Goal: Task Accomplishment & Management: Manage account settings

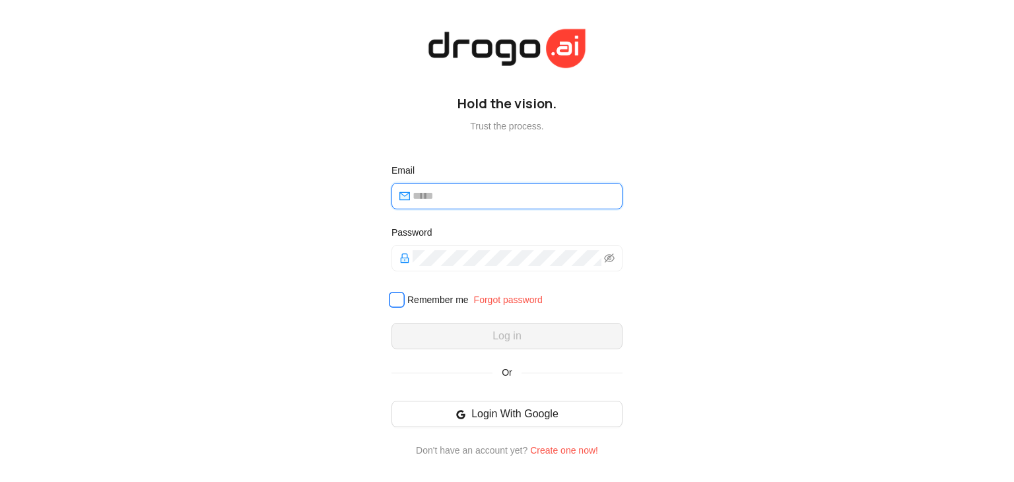
type input "**********"
click at [398, 307] on span at bounding box center [397, 300] width 16 height 16
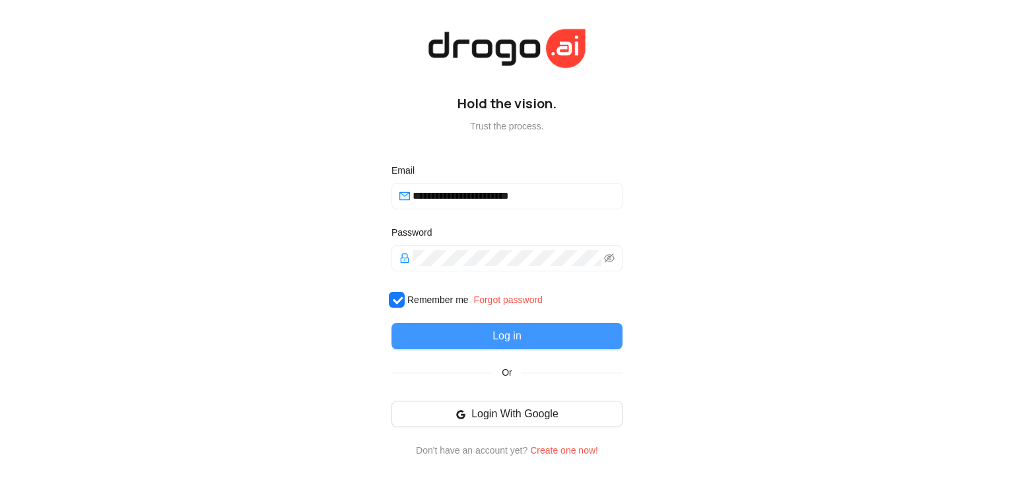
click at [439, 336] on button "Log in" at bounding box center [507, 336] width 231 height 26
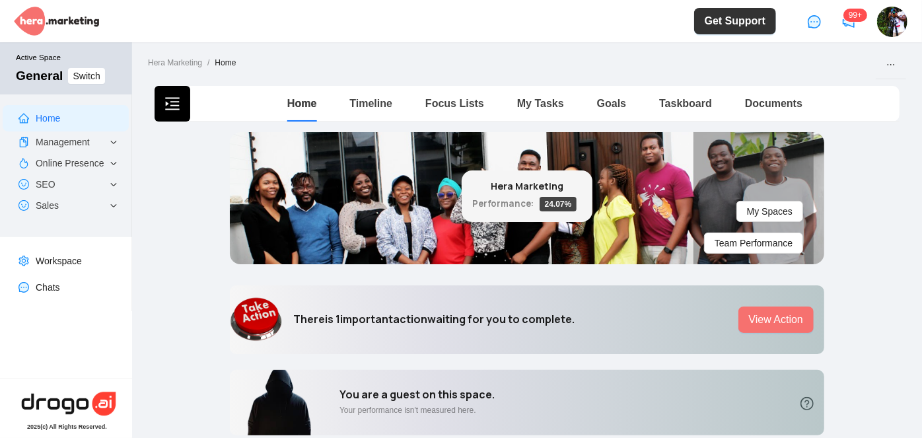
scroll to position [3, 0]
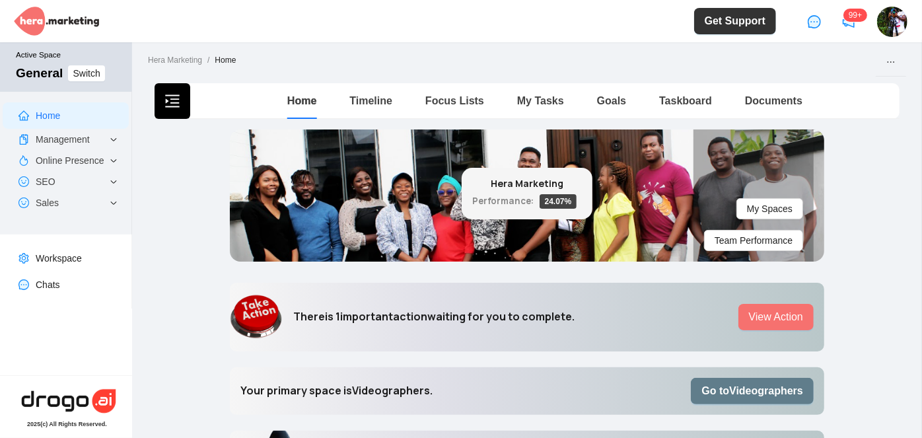
click at [745, 400] on button "Go to Videographers" at bounding box center [752, 391] width 123 height 26
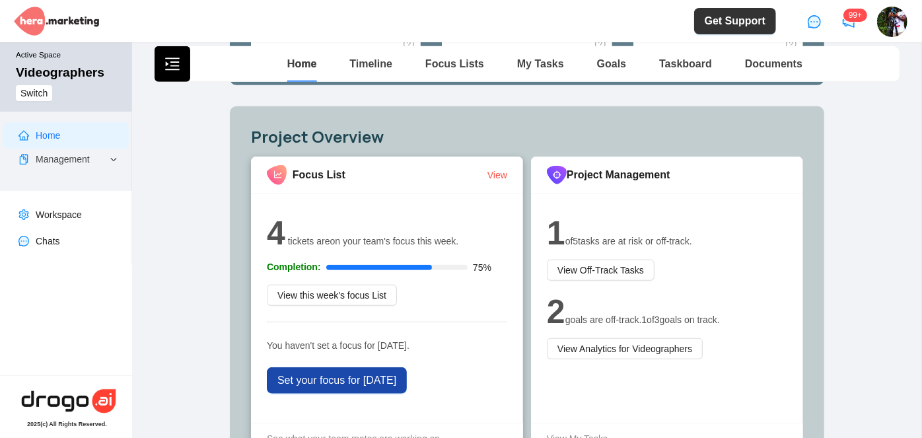
scroll to position [480, 0]
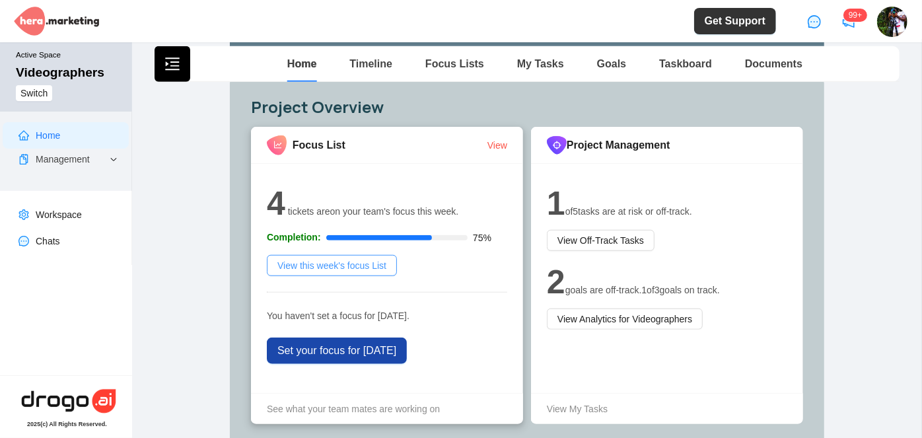
click at [368, 269] on span "View this week's focus List" at bounding box center [331, 265] width 109 height 15
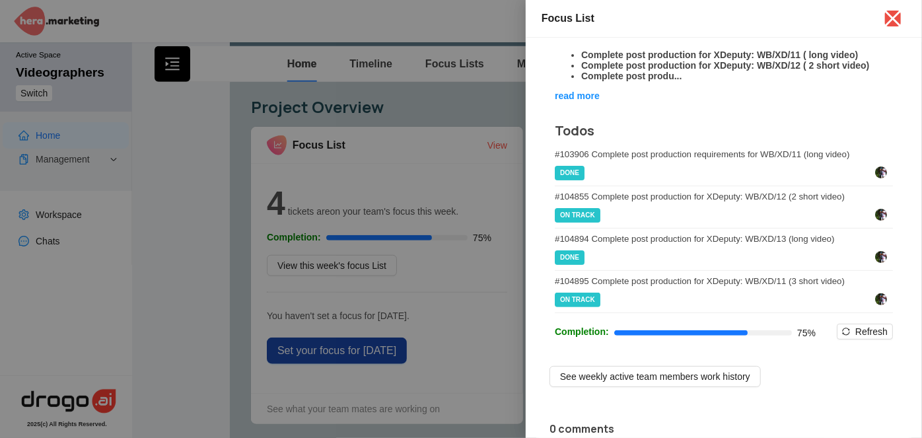
scroll to position [120, 0]
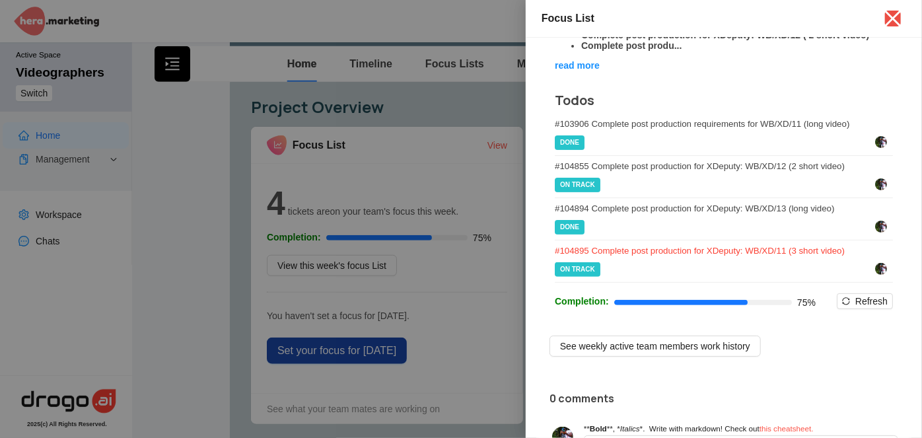
click at [710, 256] on div "# 104895 Complete post production for XDeputy: WB/XD/11 (3 short video)" at bounding box center [724, 251] width 338 height 10
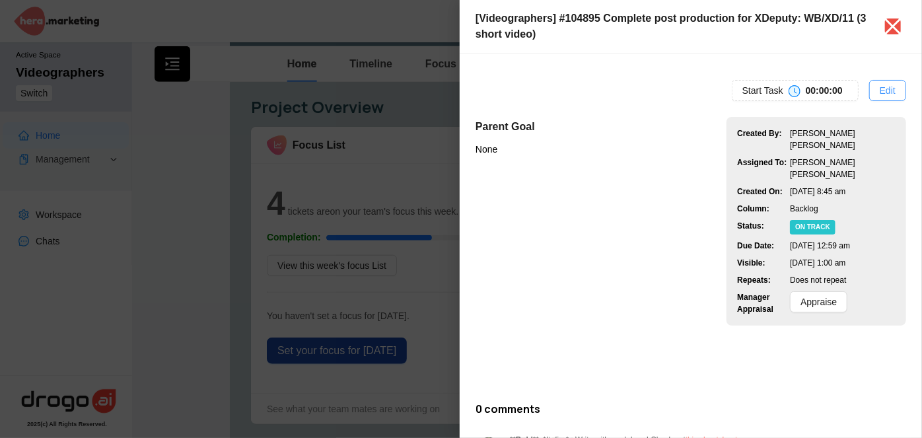
click at [880, 89] on span "Edit" at bounding box center [888, 90] width 16 height 15
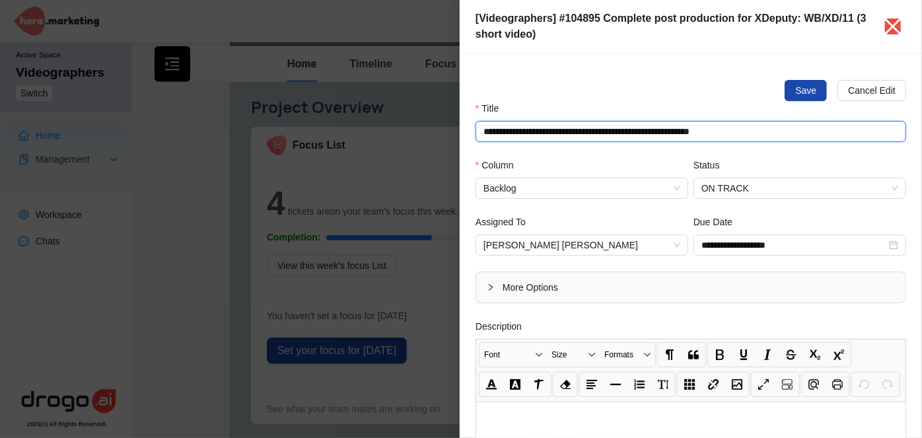
click at [759, 137] on input "**********" at bounding box center [690, 131] width 431 height 21
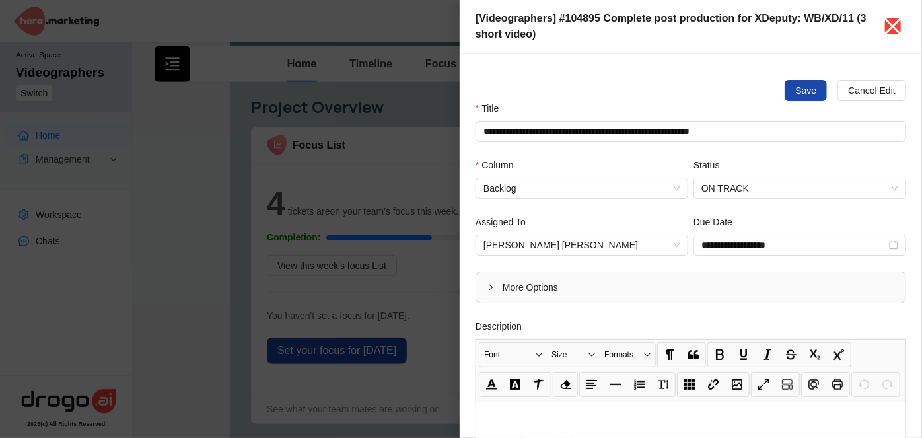
click at [894, 22] on icon "close" at bounding box center [892, 26] width 21 height 21
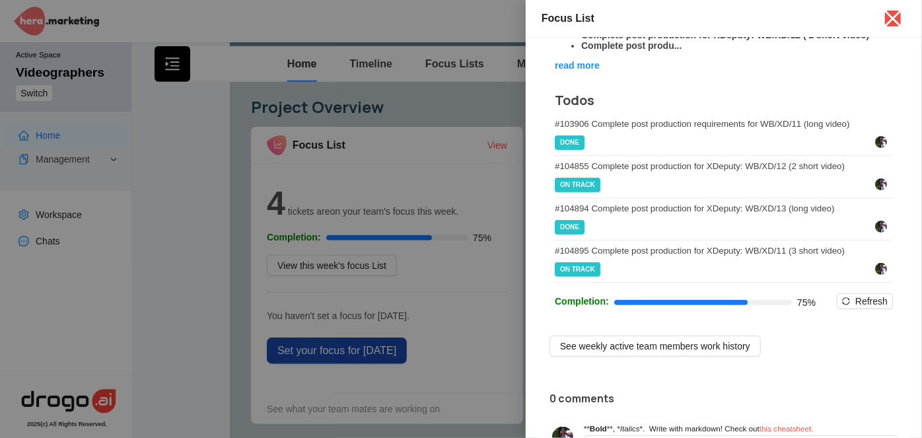
click at [387, 358] on div at bounding box center [461, 219] width 922 height 438
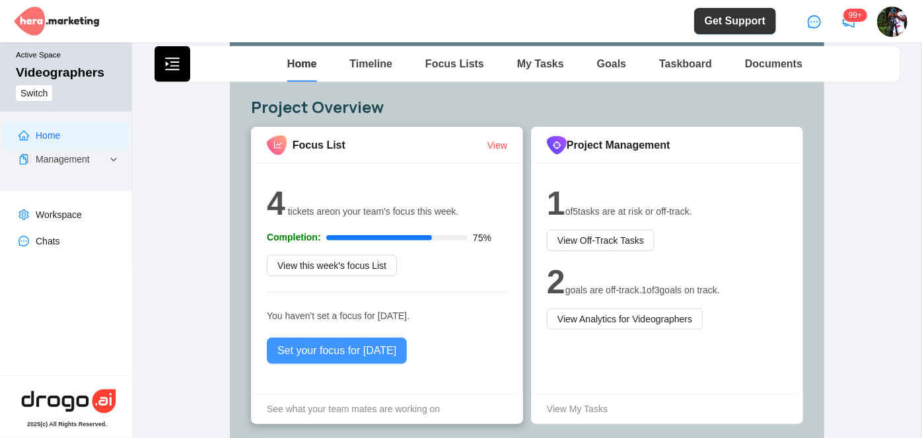
click at [341, 355] on span "Set your focus for today" at bounding box center [336, 351] width 119 height 16
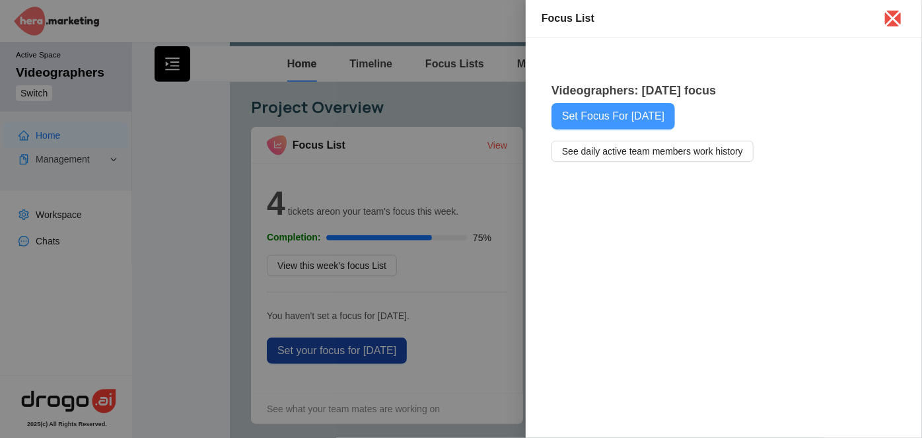
click at [631, 122] on span "Set Focus For Today" at bounding box center [613, 116] width 102 height 16
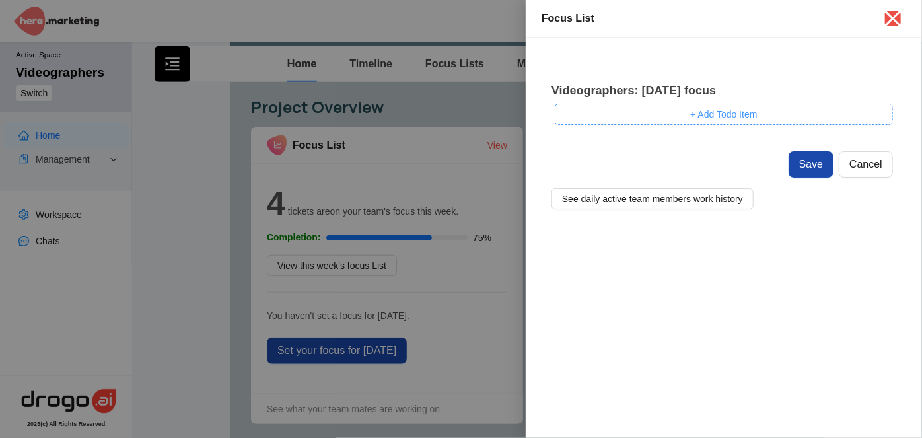
click at [645, 120] on button "+ Add Todo Item" at bounding box center [724, 114] width 338 height 21
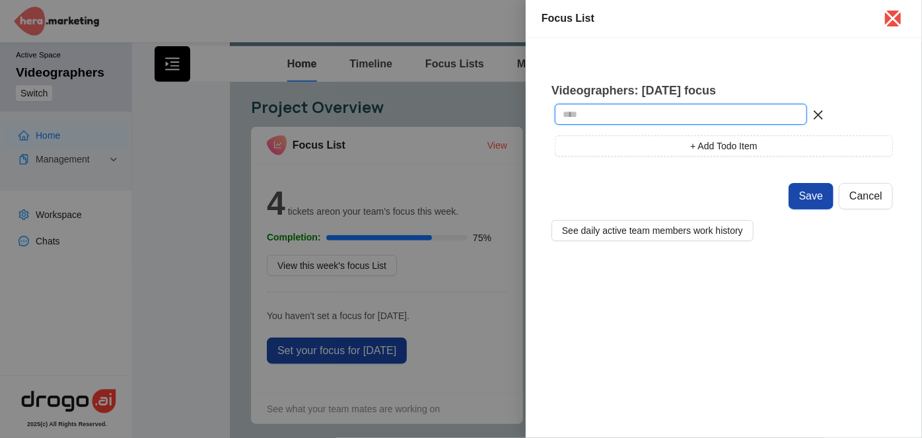
click at [636, 115] on input "text" at bounding box center [681, 114] width 252 height 21
paste input "**********"
type input "**********"
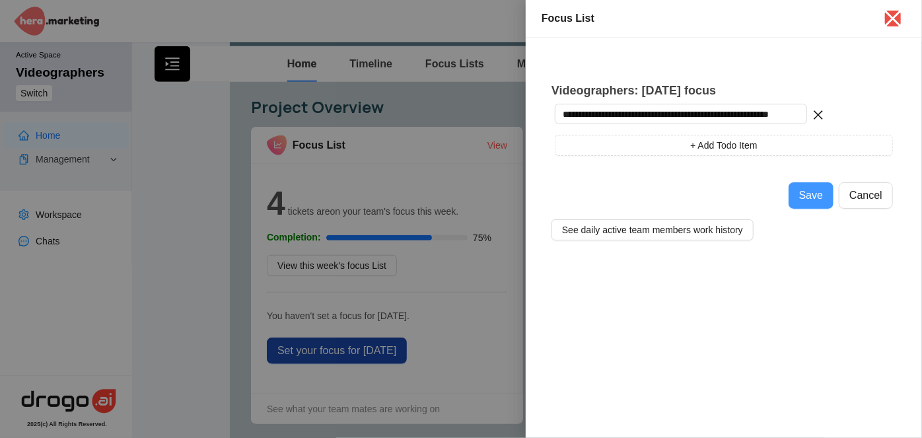
scroll to position [0, 0]
click at [817, 195] on span "Save" at bounding box center [811, 196] width 24 height 16
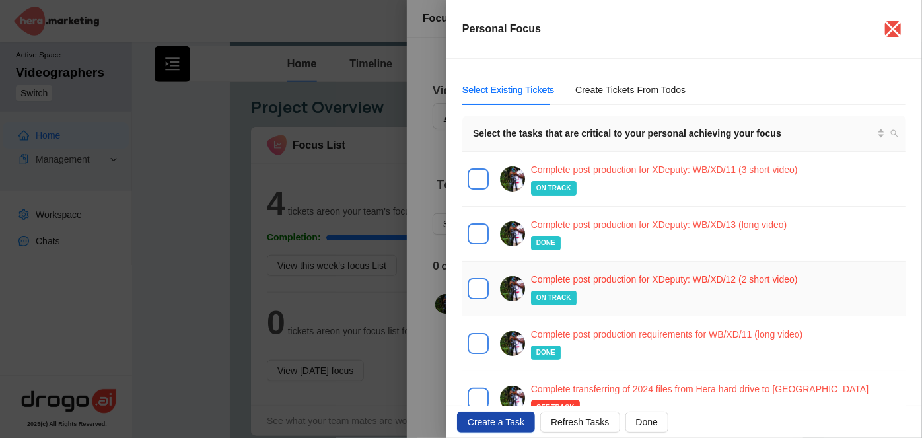
scroll to position [59, 0]
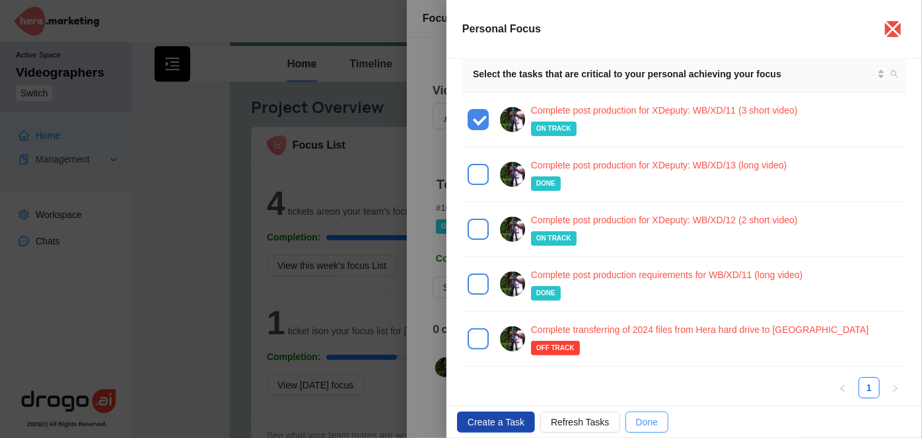
click at [637, 426] on span "Done" at bounding box center [647, 422] width 22 height 15
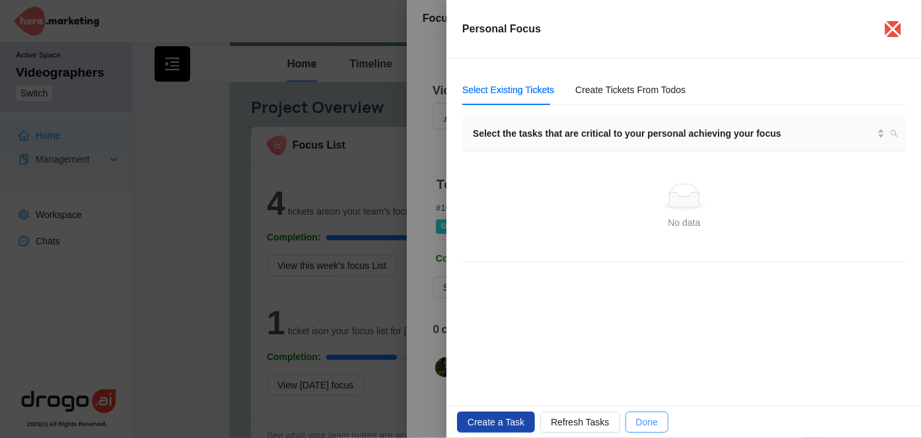
scroll to position [0, 0]
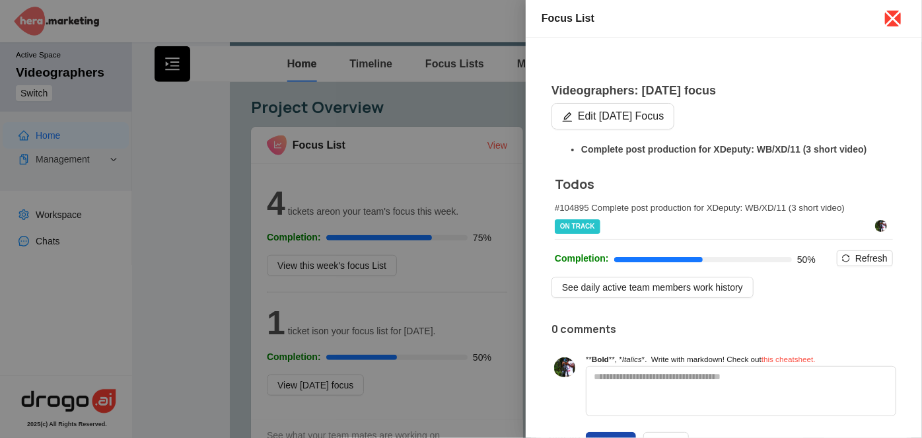
click at [893, 17] on icon "close" at bounding box center [893, 19] width 17 height 17
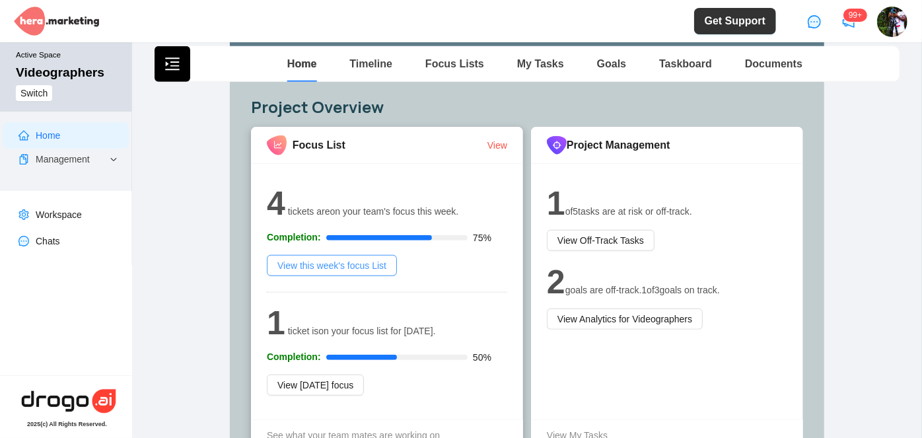
click at [345, 266] on span "View this week's focus List" at bounding box center [331, 265] width 109 height 15
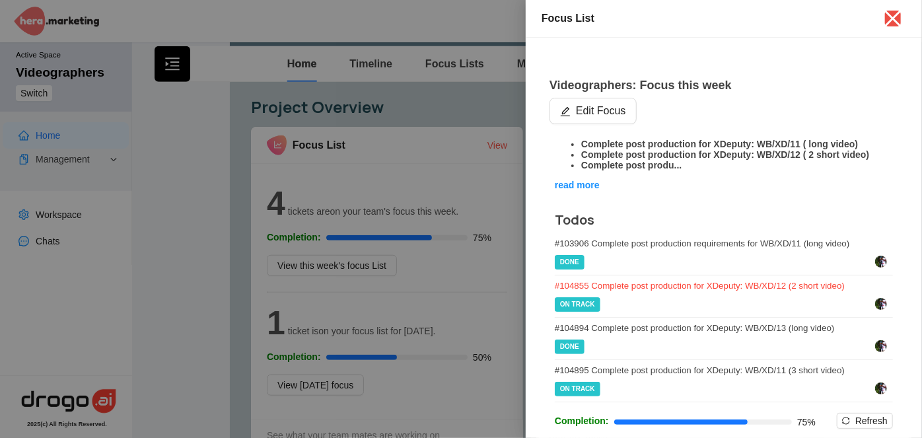
click at [755, 291] on div "# 104855 Complete post production for XDeputy: WB/XD/12 (2 short video)" at bounding box center [724, 286] width 338 height 10
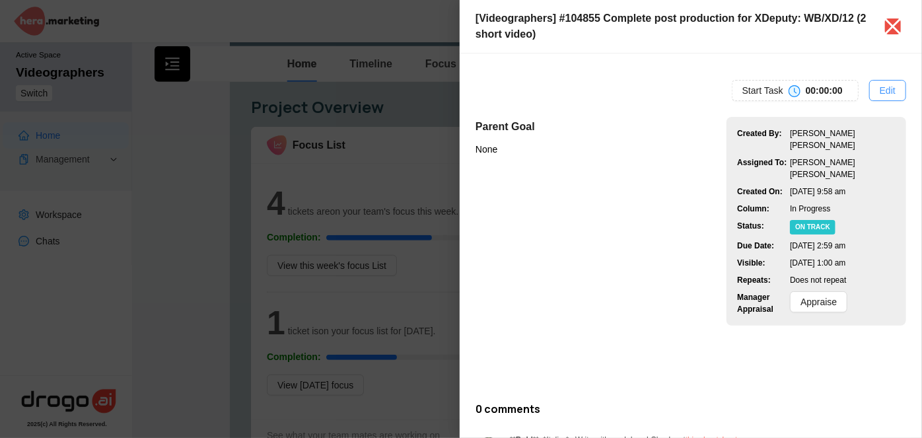
click at [870, 92] on button "Edit" at bounding box center [887, 90] width 37 height 21
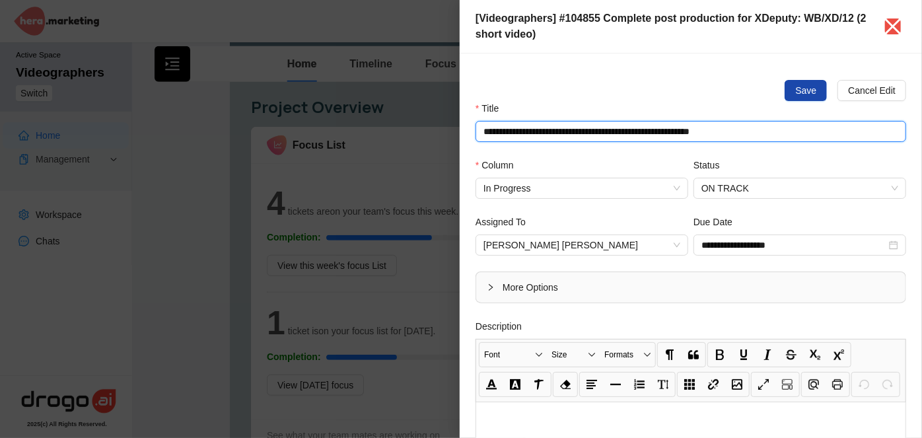
click at [718, 135] on input "**********" at bounding box center [690, 131] width 431 height 21
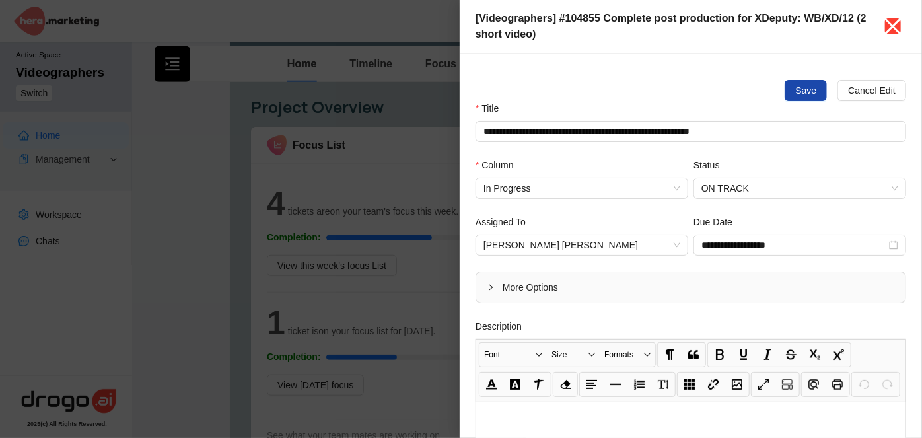
click at [896, 19] on icon "close" at bounding box center [892, 26] width 21 height 21
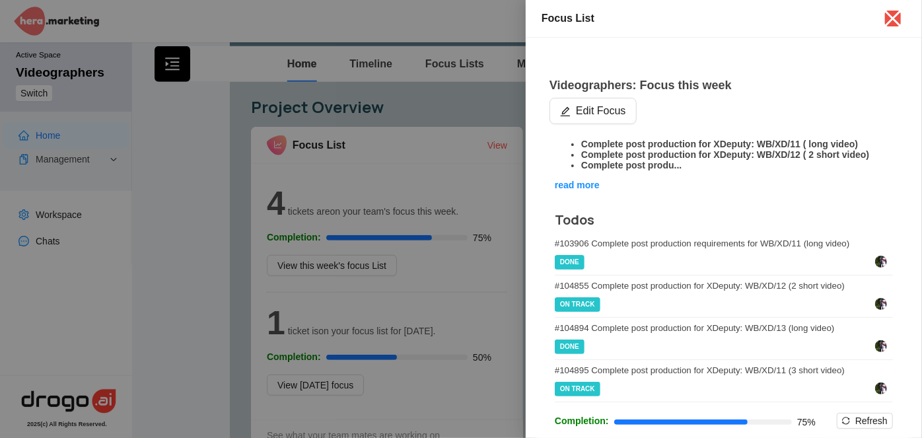
click at [322, 390] on div at bounding box center [461, 219] width 922 height 438
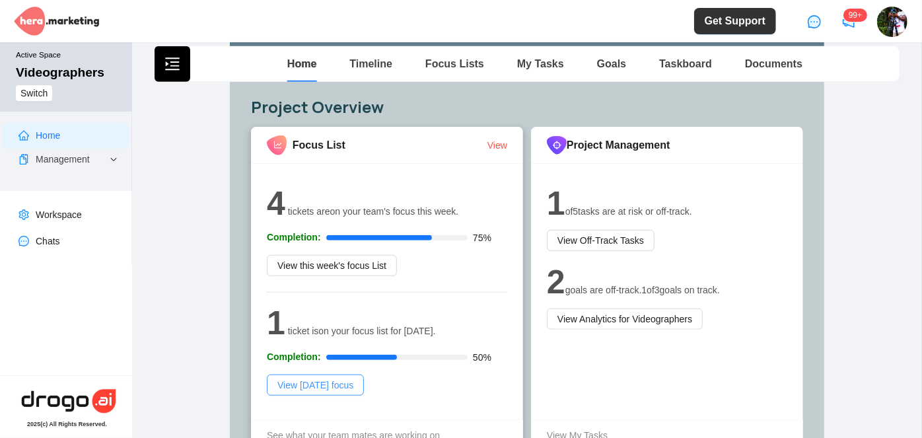
click at [333, 389] on span "View today's focus" at bounding box center [315, 385] width 76 height 15
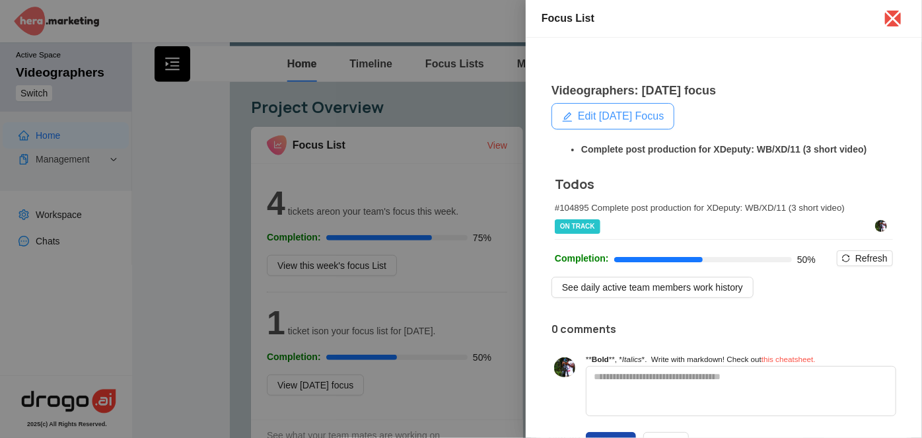
click at [630, 114] on span "Edit Today's Focus" at bounding box center [621, 116] width 86 height 16
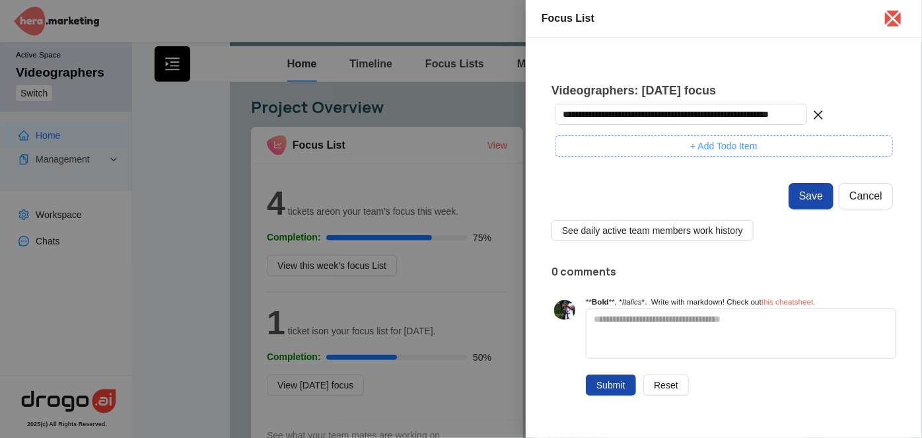
click at [658, 147] on button "+ Add Todo Item" at bounding box center [724, 145] width 338 height 21
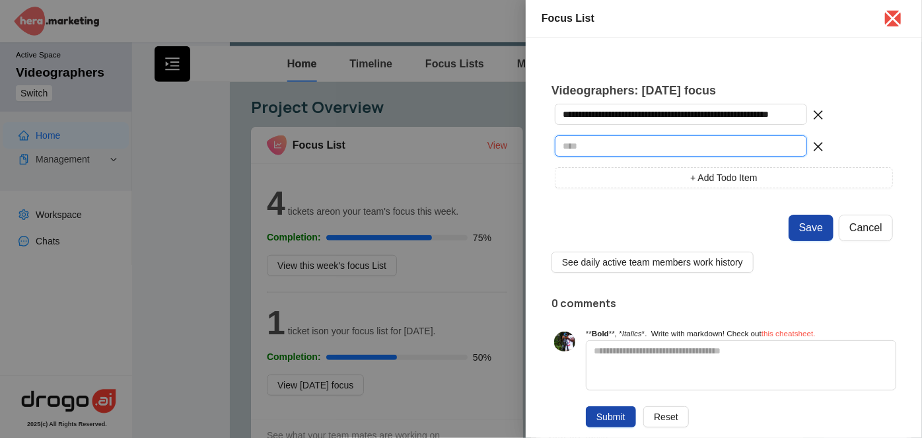
click at [658, 147] on input "text" at bounding box center [681, 145] width 252 height 21
paste input "**********"
type input "**********"
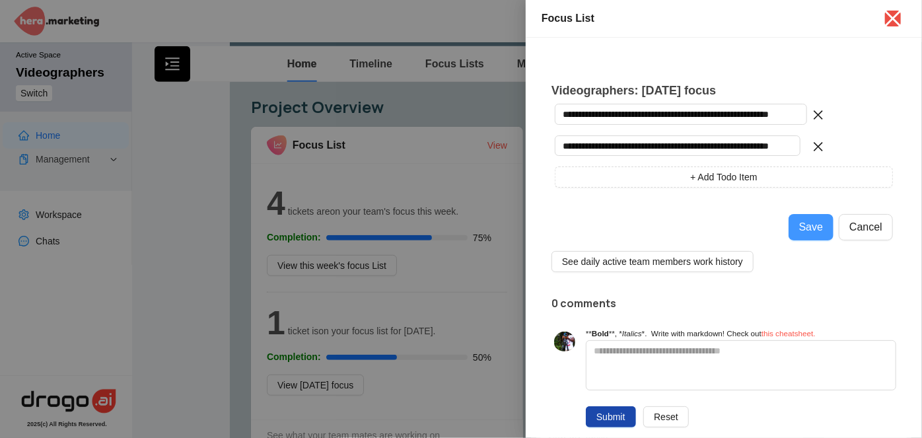
scroll to position [0, 0]
click at [792, 229] on button "Save" at bounding box center [811, 227] width 45 height 26
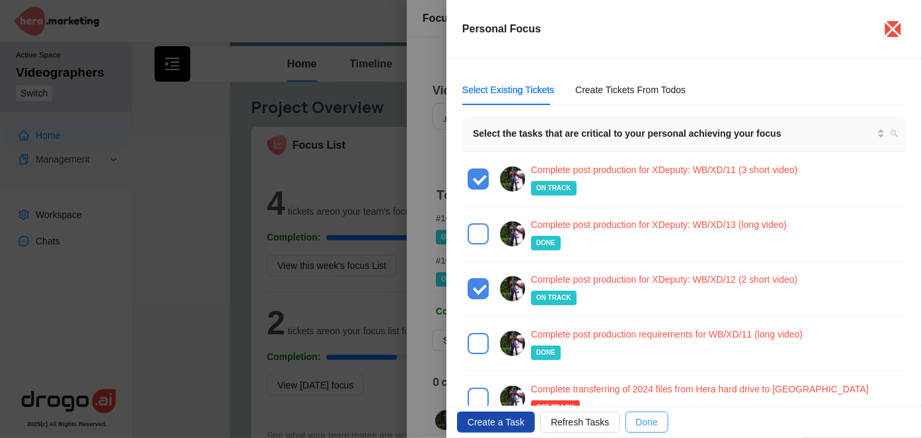
click at [636, 428] on span "Done" at bounding box center [647, 422] width 22 height 15
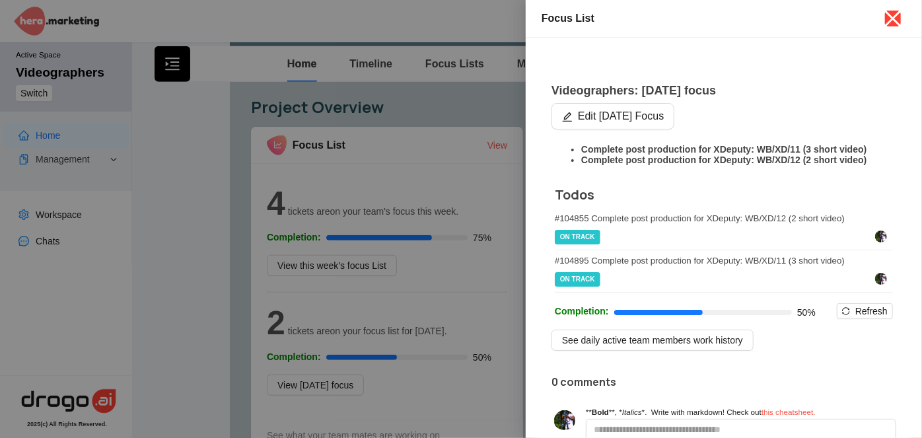
click at [896, 15] on icon "close" at bounding box center [893, 19] width 17 height 17
